Goal: Transaction & Acquisition: Purchase product/service

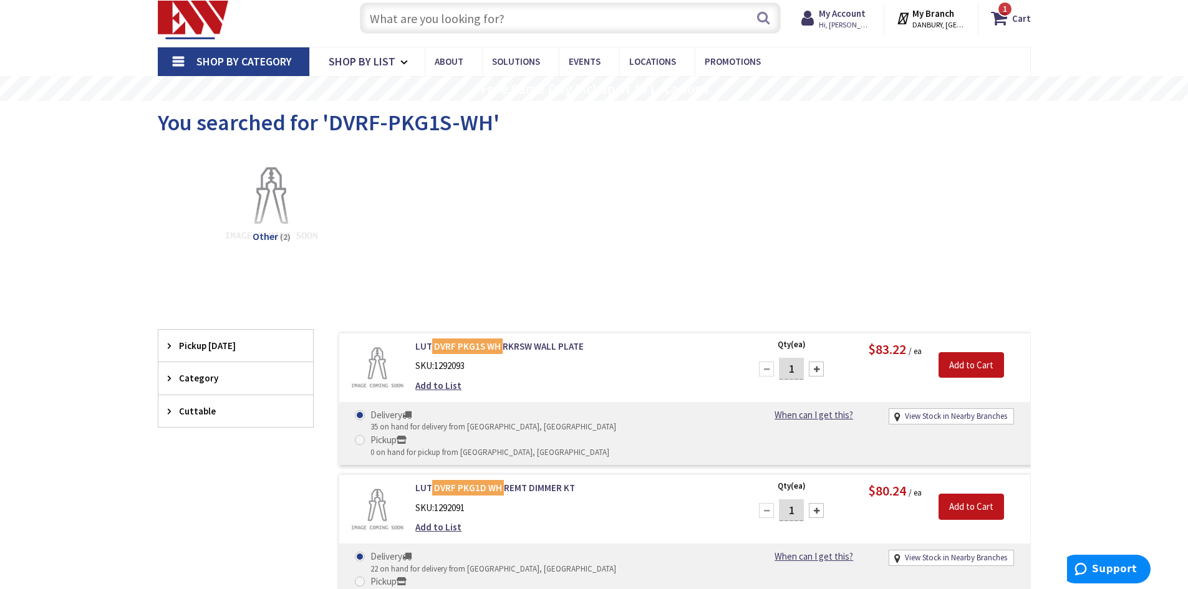
click at [543, 19] on input "text" at bounding box center [570, 17] width 421 height 31
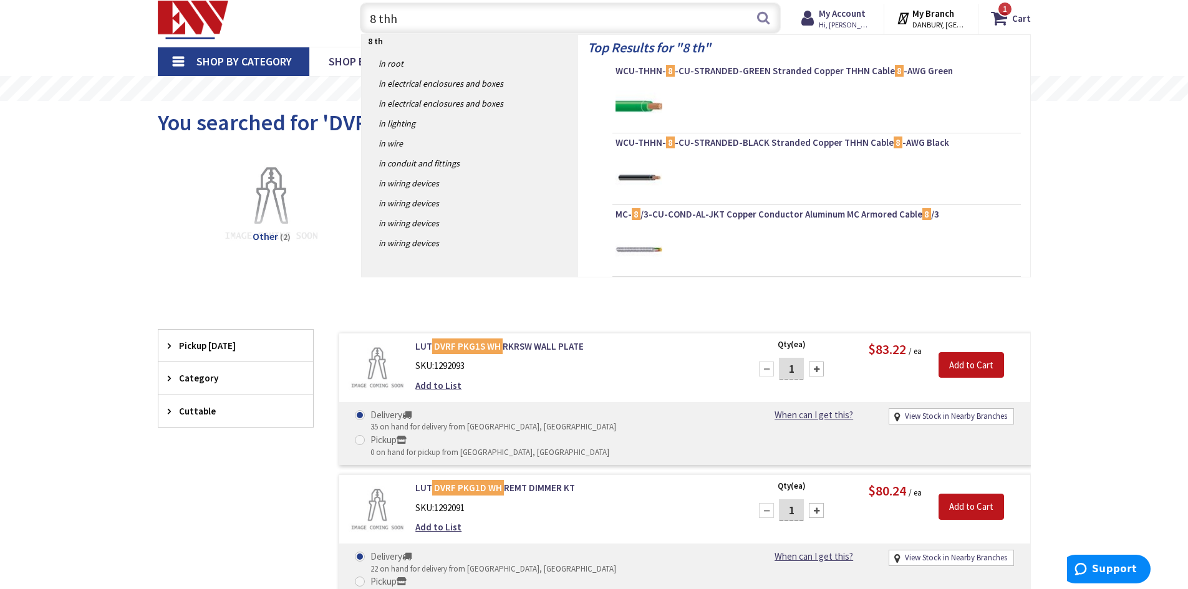
type input "8 thhn"
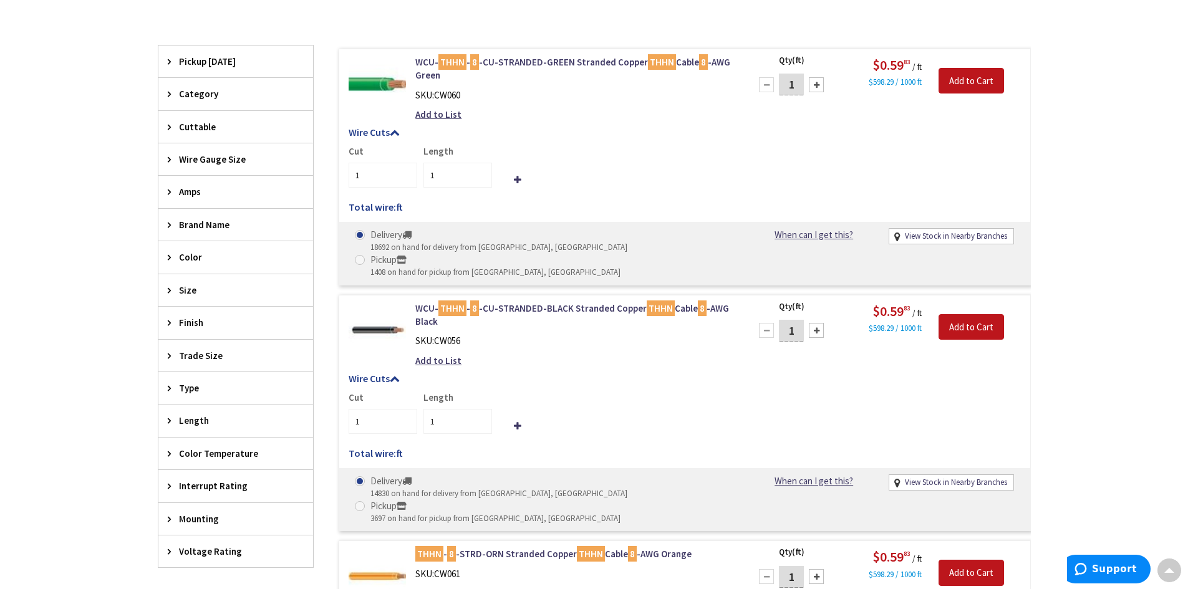
scroll to position [374, 0]
drag, startPoint x: 802, startPoint y: 307, endPoint x: 774, endPoint y: 306, distance: 28.1
click at [774, 317] on div "1" at bounding box center [791, 329] width 75 height 25
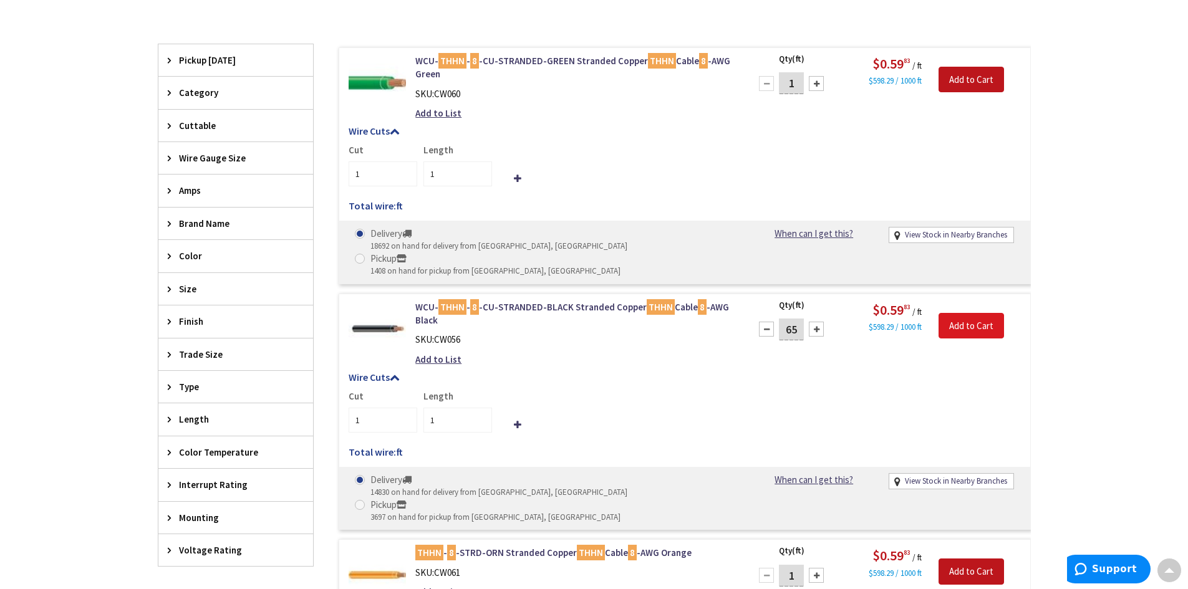
type input "65"
click at [978, 313] on input "Add to Cart" at bounding box center [970, 326] width 65 height 26
type input "65"
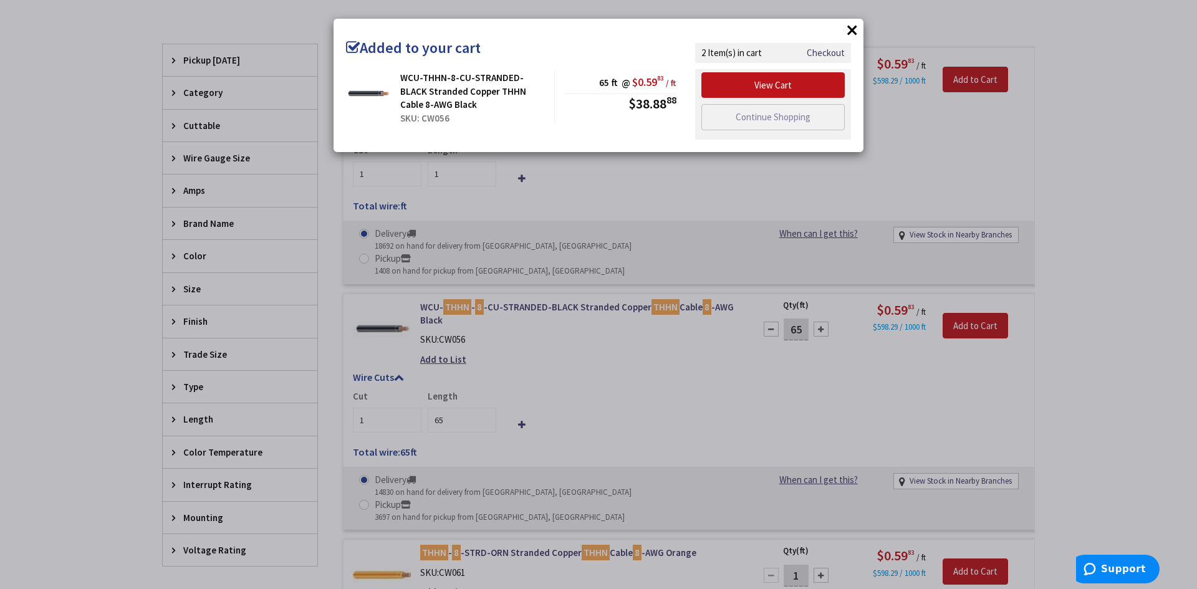
click at [774, 130] on div "View Cart Continue Shopping" at bounding box center [773, 104] width 156 height 70
click at [774, 122] on link "Continue Shopping" at bounding box center [772, 117] width 143 height 26
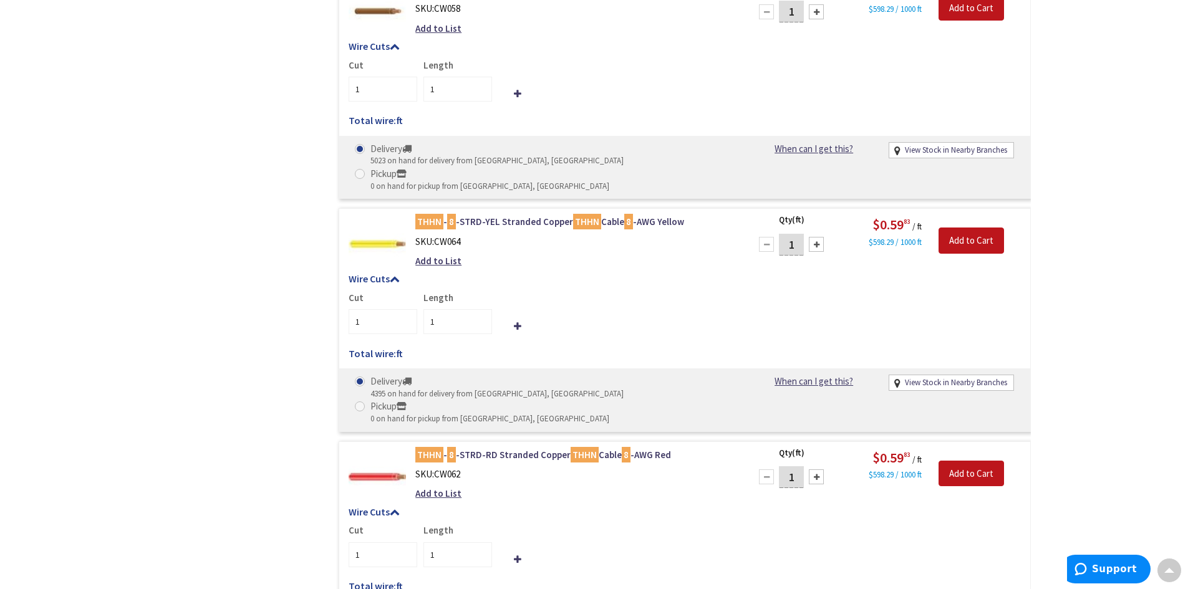
scroll to position [1247, 0]
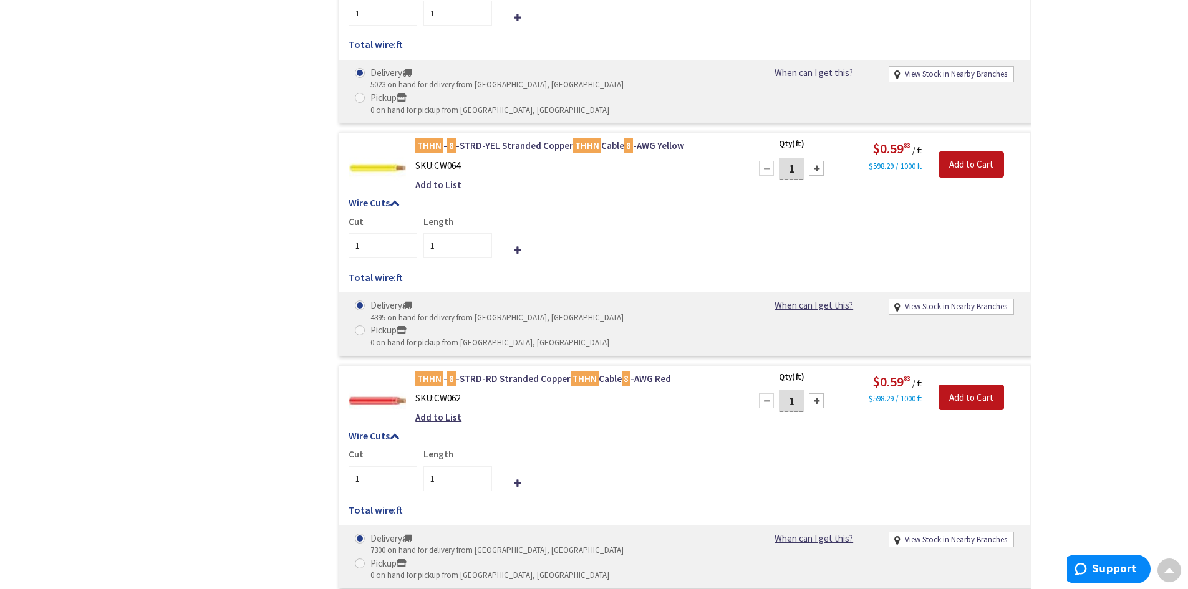
drag, startPoint x: 800, startPoint y: 276, endPoint x: 761, endPoint y: 274, distance: 39.3
click at [761, 388] on div "1" at bounding box center [791, 400] width 75 height 25
type input "65"
click at [977, 385] on input "Add to Cart" at bounding box center [970, 398] width 65 height 26
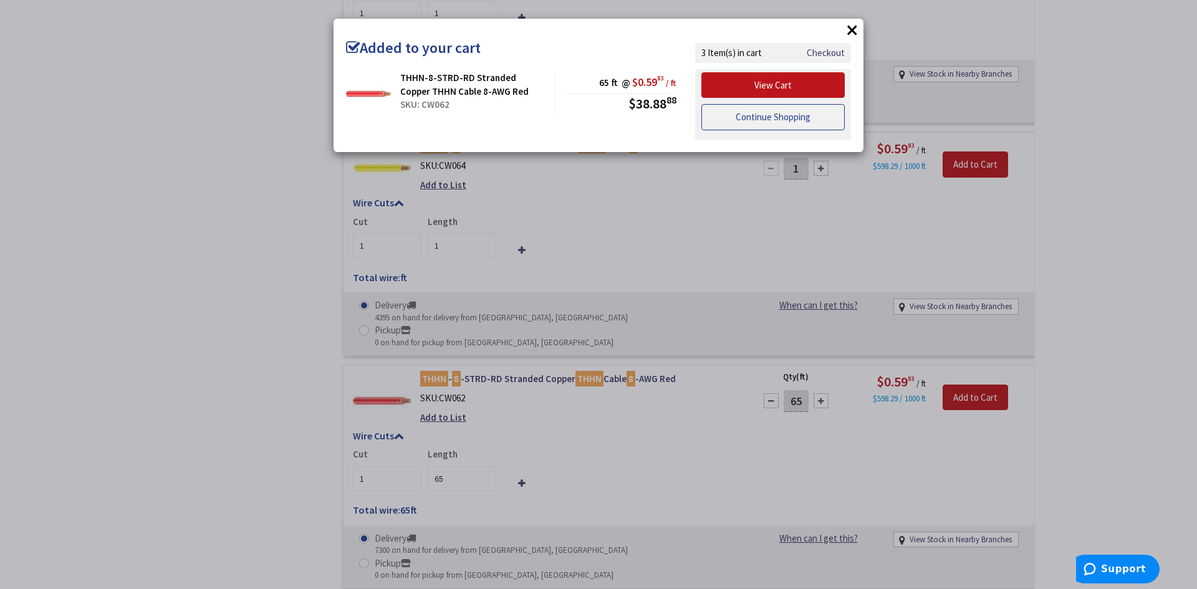
click at [784, 122] on link "Continue Shopping" at bounding box center [772, 117] width 143 height 26
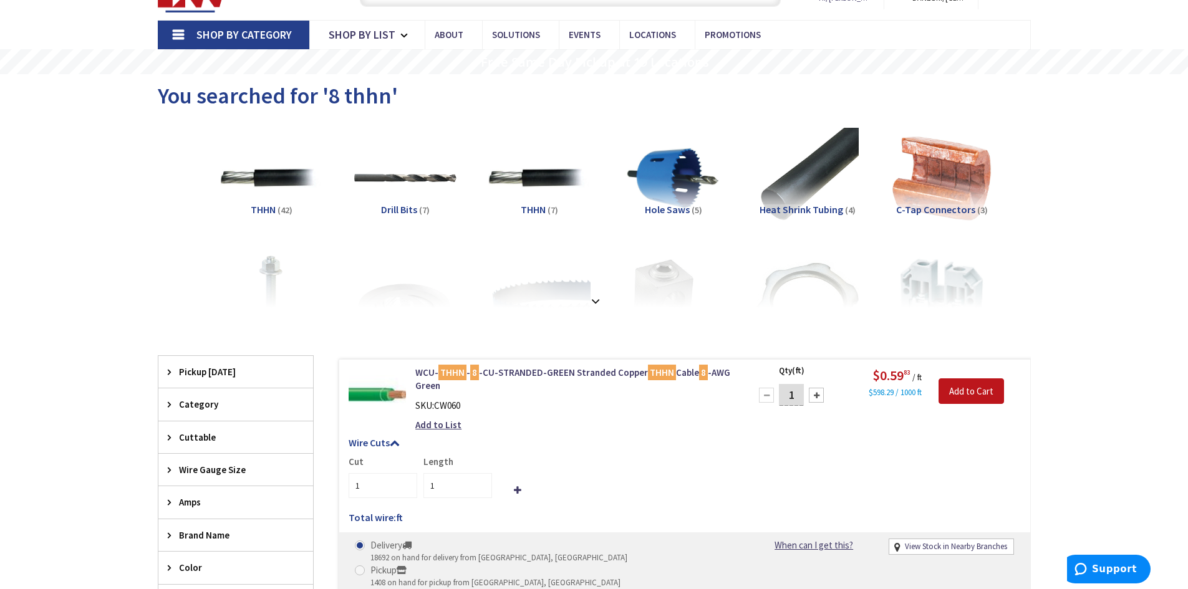
scroll to position [0, 0]
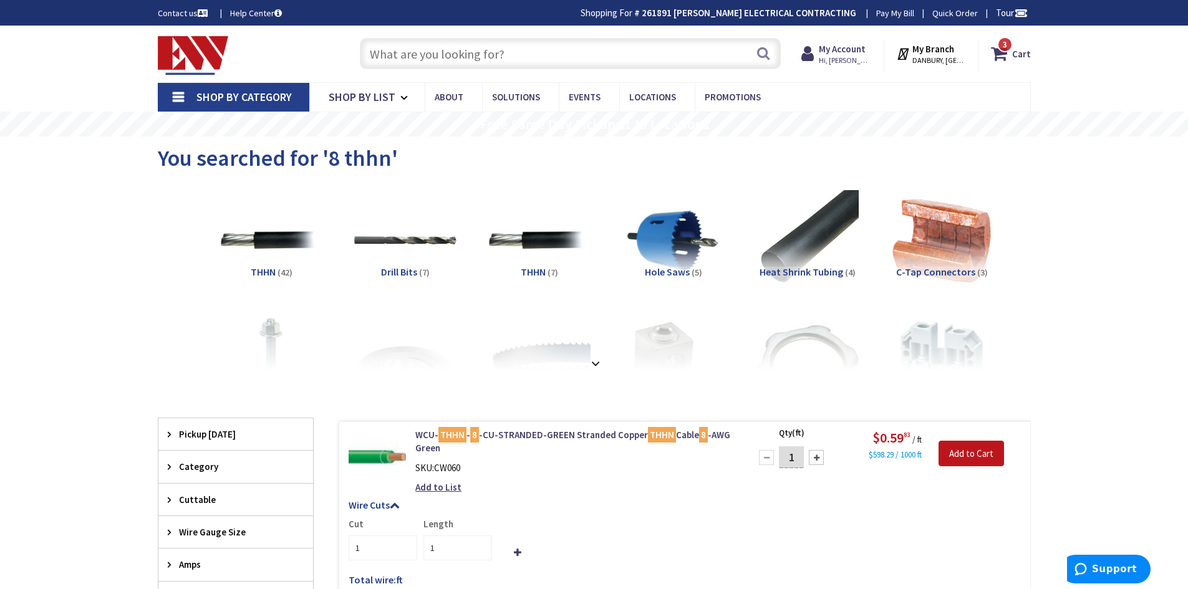
click at [613, 57] on input "text" at bounding box center [570, 53] width 421 height 31
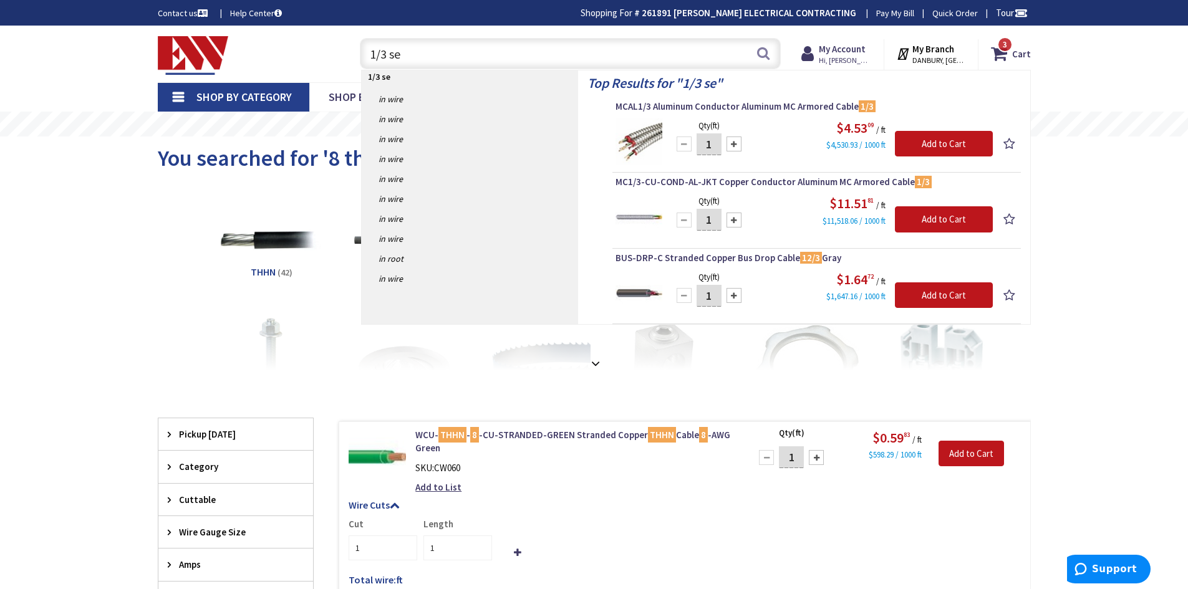
type input "1/3 ser"
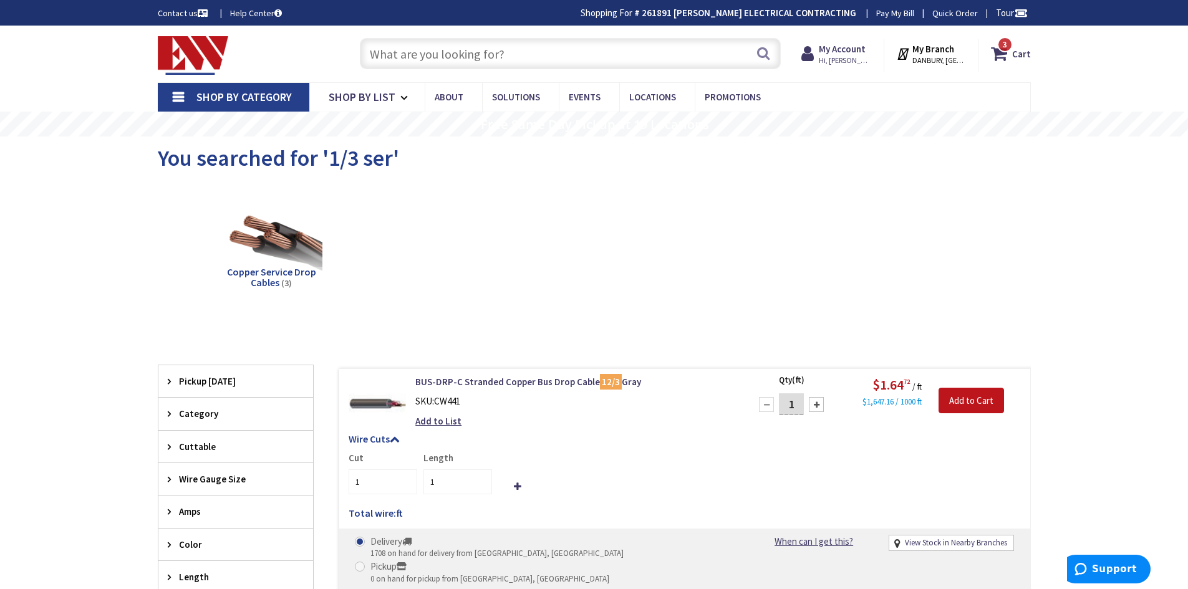
click at [453, 58] on input "text" at bounding box center [570, 53] width 421 height 31
type input "ser"
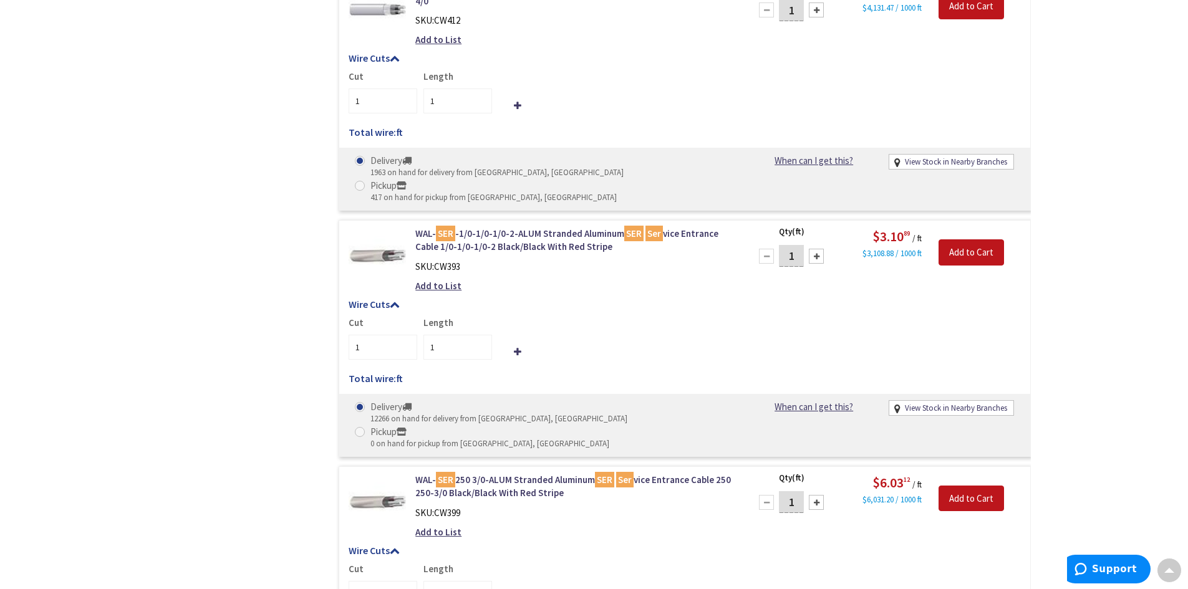
scroll to position [1184, 0]
